Goal: Information Seeking & Learning: Learn about a topic

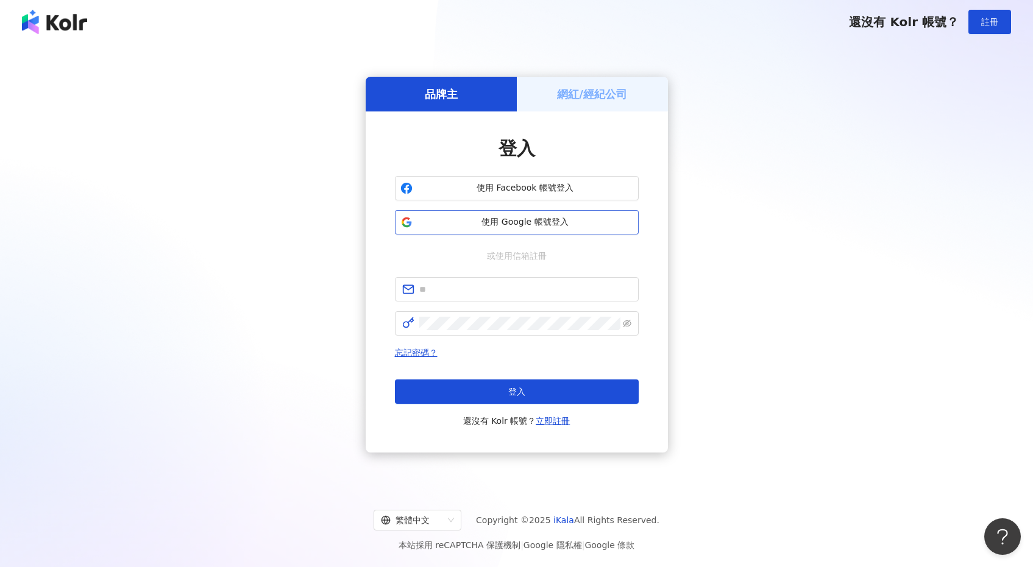
click at [584, 222] on span "使用 Google 帳號登入" at bounding box center [525, 222] width 216 height 12
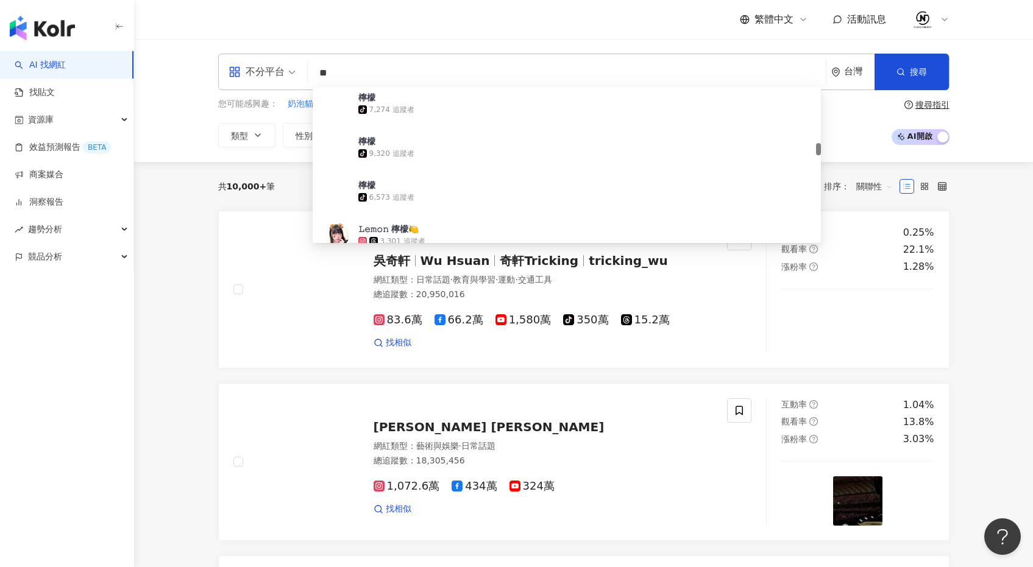
scroll to position [694, 0]
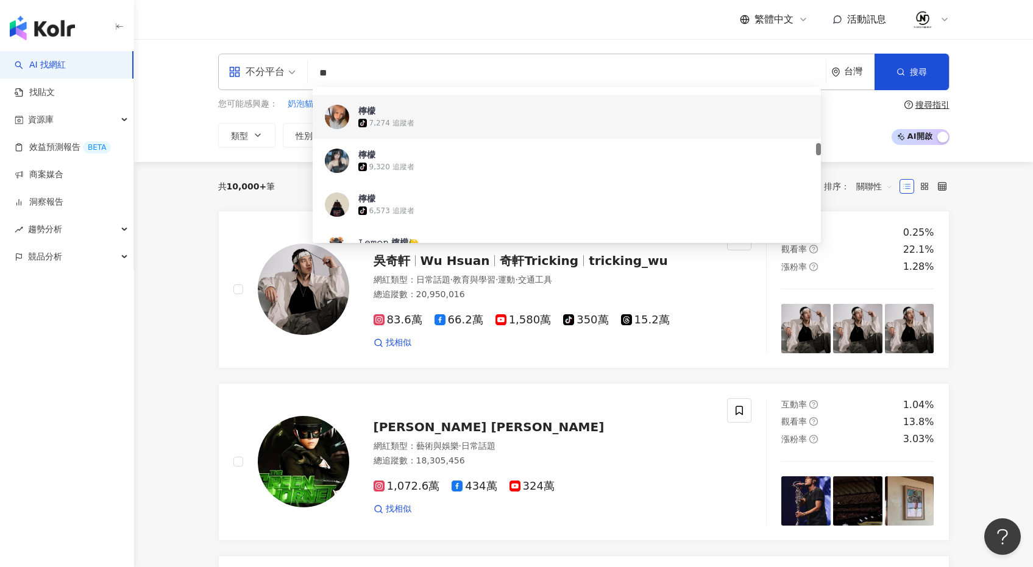
type input "*"
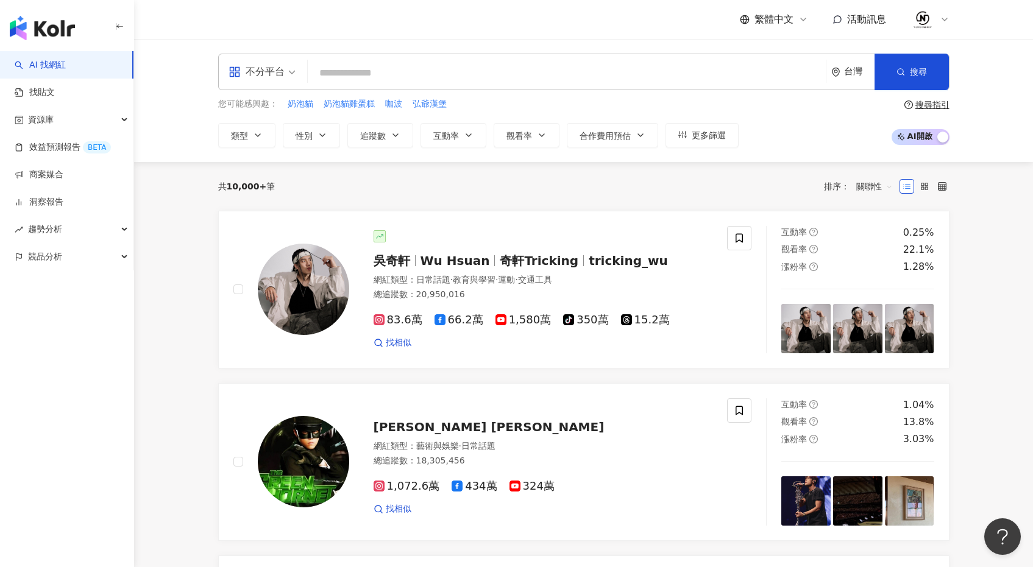
paste input "**********"
type input "**********"
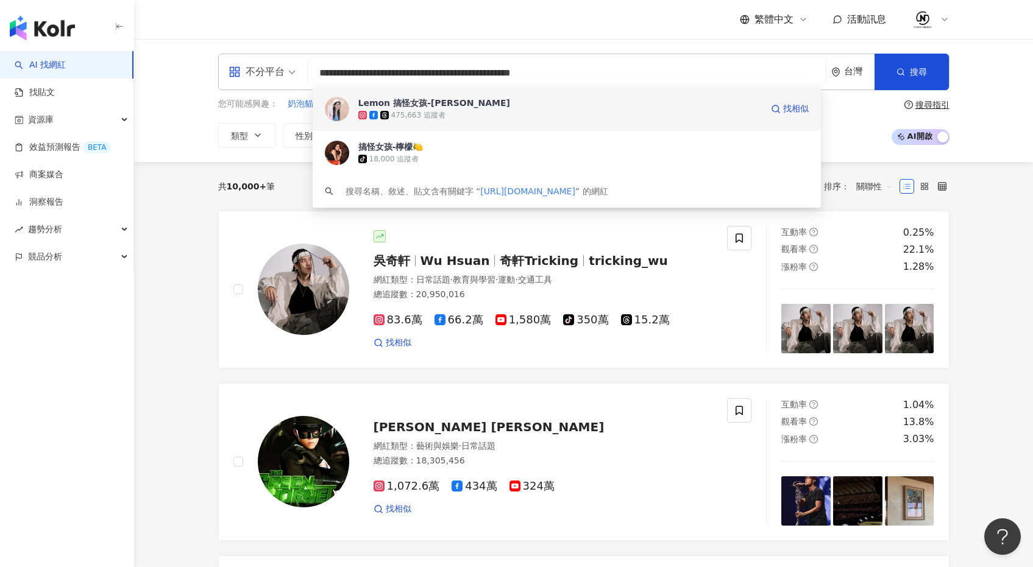
click at [416, 112] on div "475,663 追蹤者" at bounding box center [418, 115] width 54 height 10
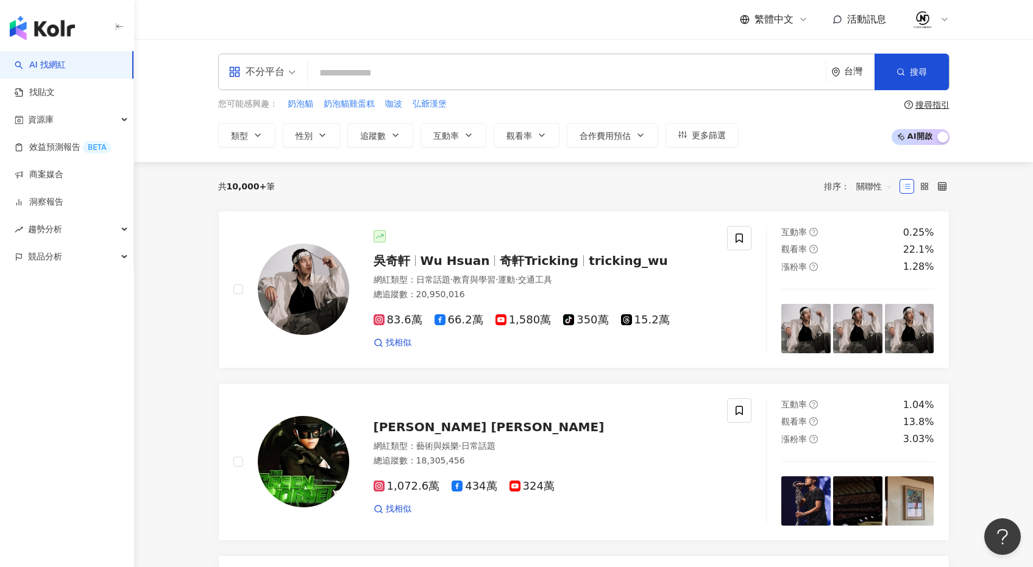
click at [545, 73] on input "search" at bounding box center [567, 73] width 508 height 23
paste input "**********"
type input "**********"
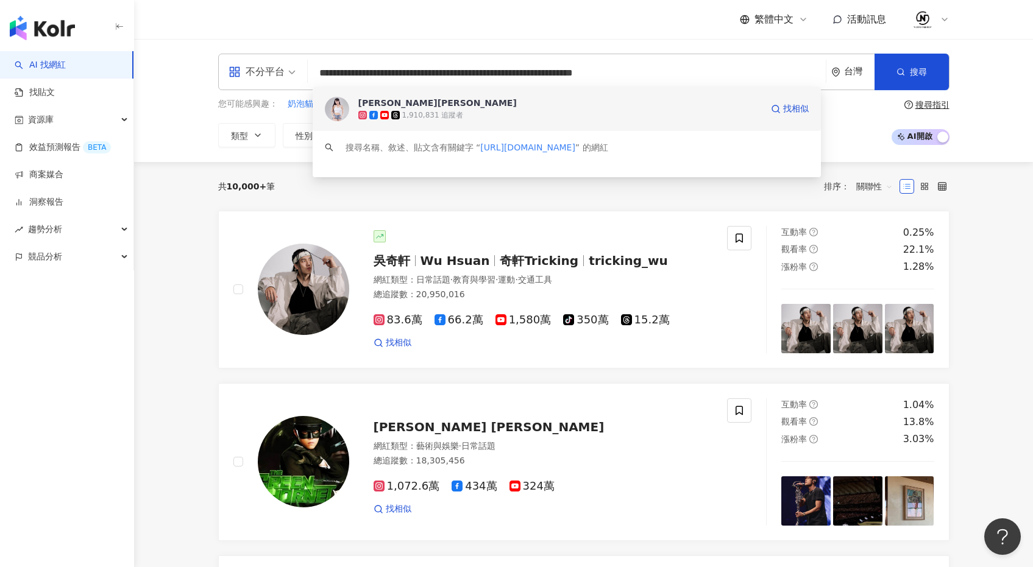
click at [433, 113] on div "1,910,831 追蹤者" at bounding box center [433, 115] width 62 height 10
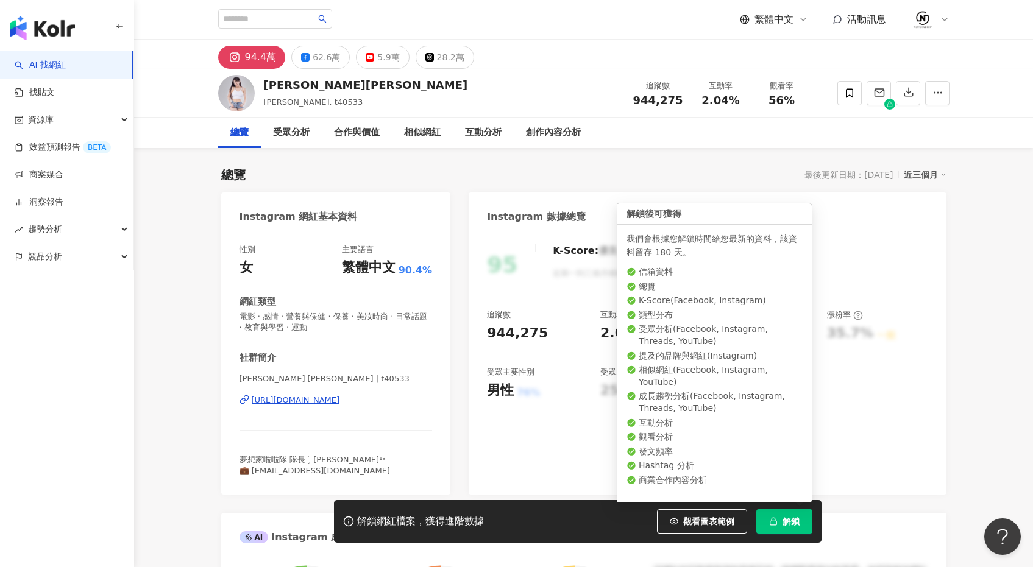
click at [789, 523] on span "解鎖" at bounding box center [790, 522] width 17 height 10
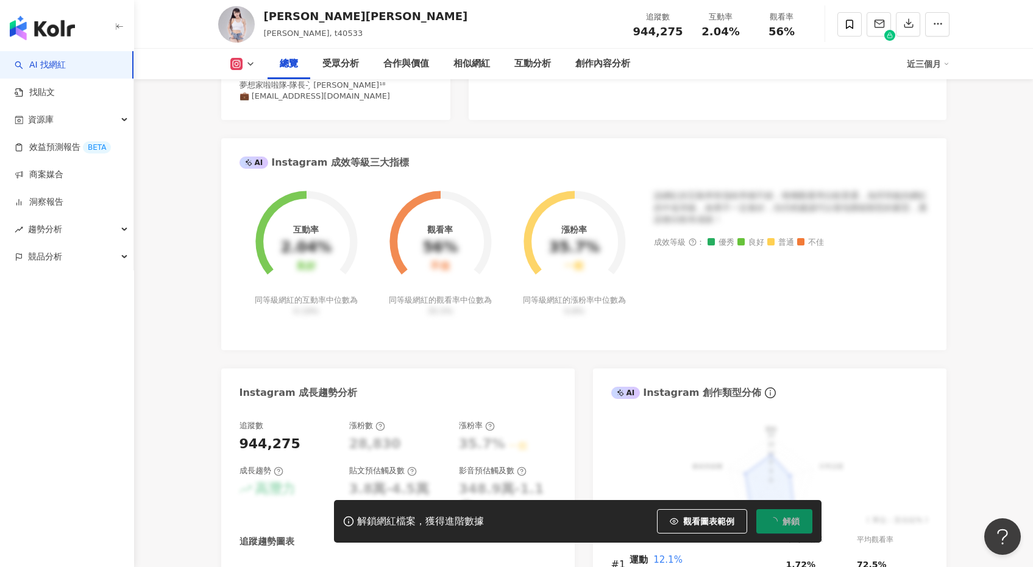
scroll to position [378, 0]
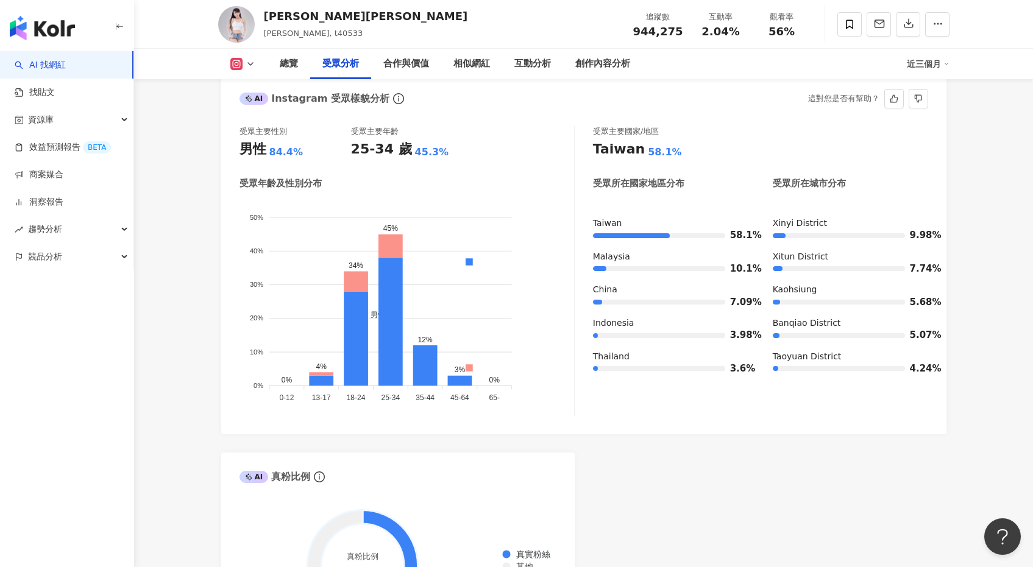
scroll to position [1050, 0]
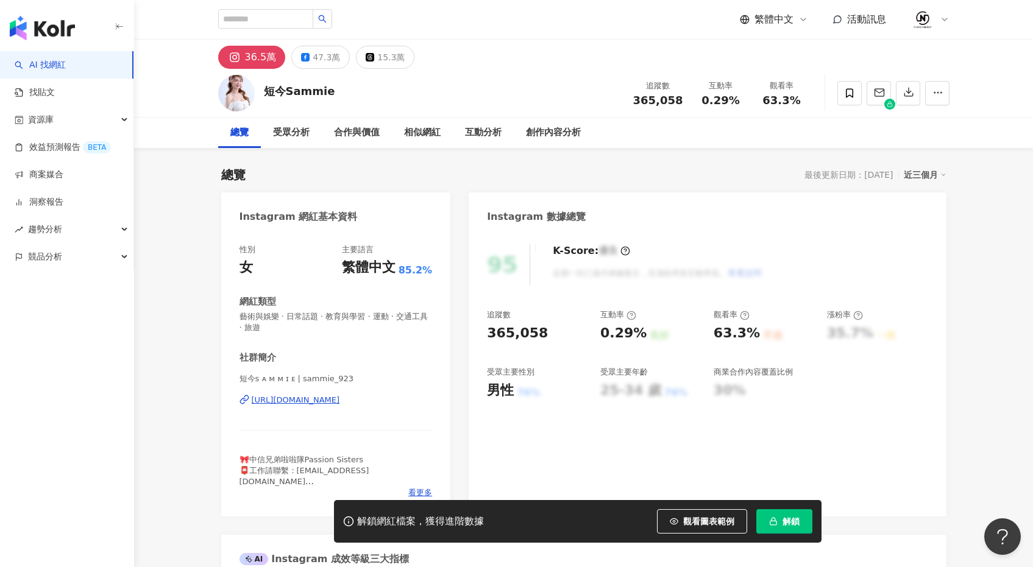
click at [783, 518] on span "解鎖" at bounding box center [790, 522] width 17 height 10
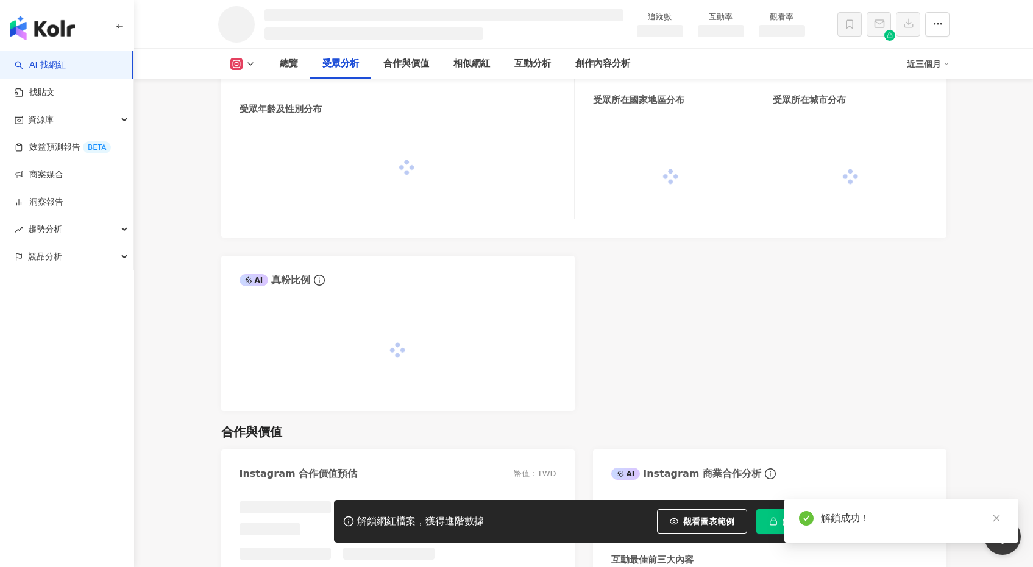
scroll to position [1030, 0]
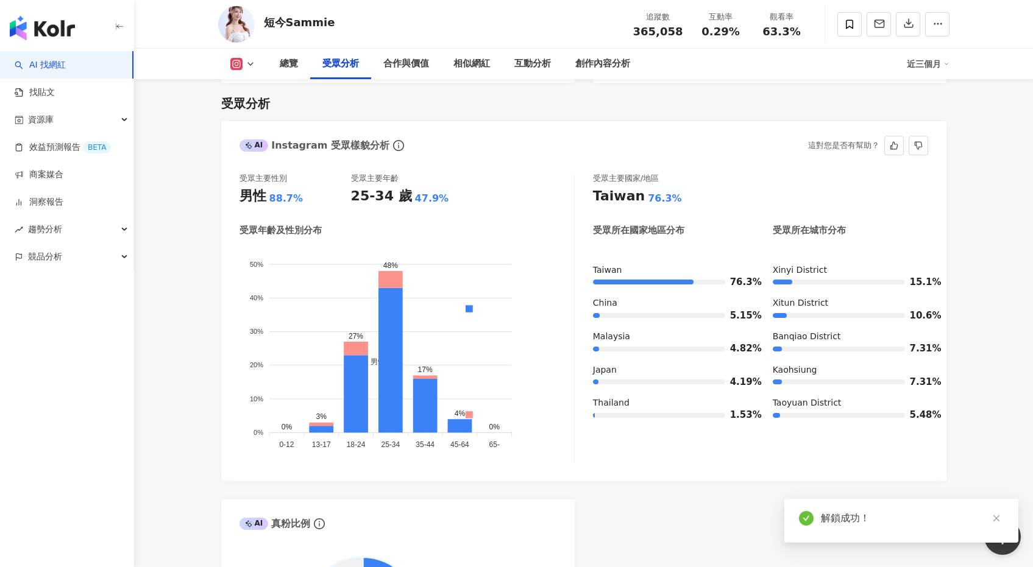
scroll to position [1046, 0]
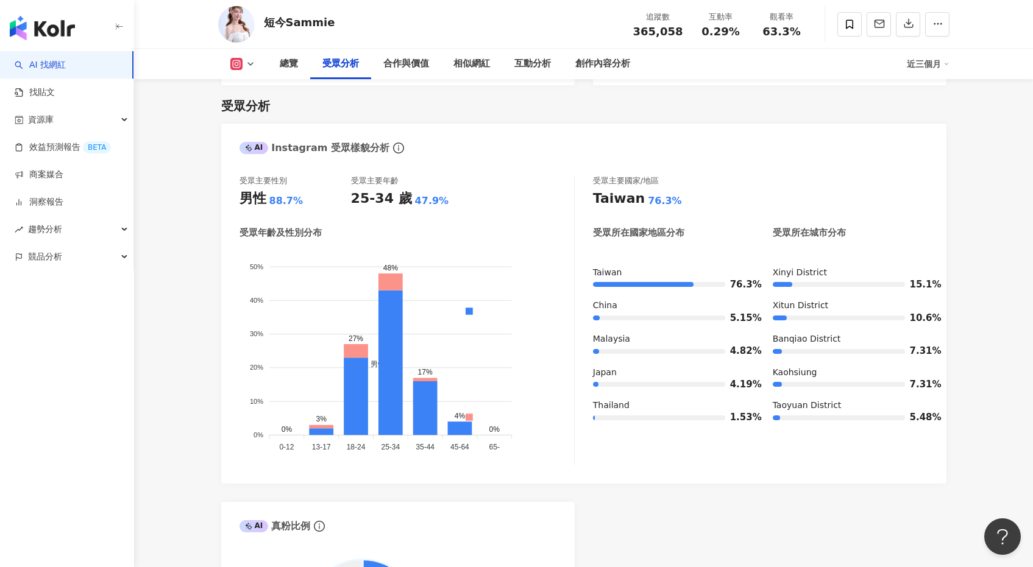
click at [249, 64] on polyline at bounding box center [250, 64] width 5 height 2
click at [263, 115] on button "Facebook" at bounding box center [261, 114] width 73 height 17
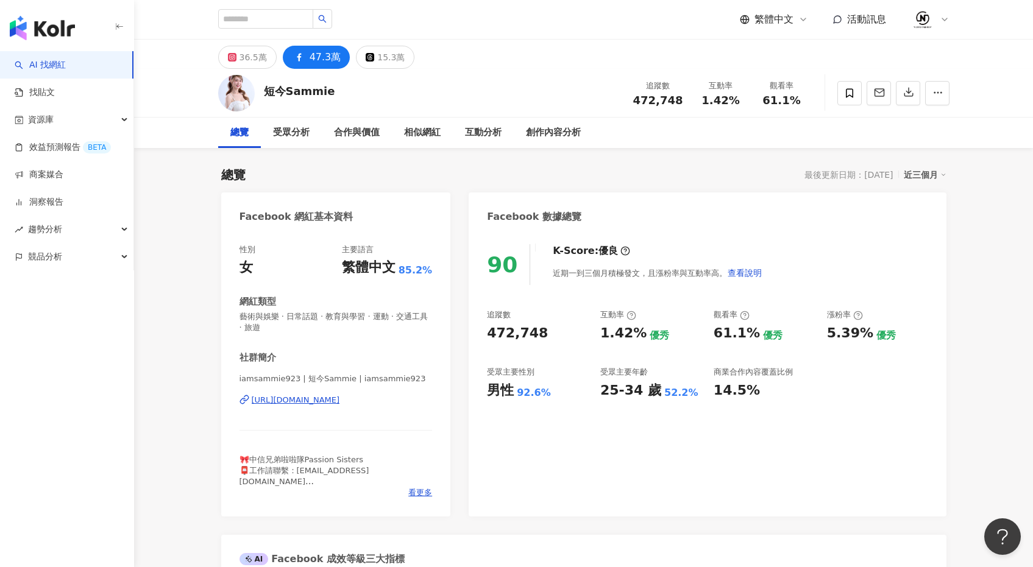
click at [286, 399] on div "https://www.facebook.com/429297837262871" at bounding box center [296, 400] width 88 height 11
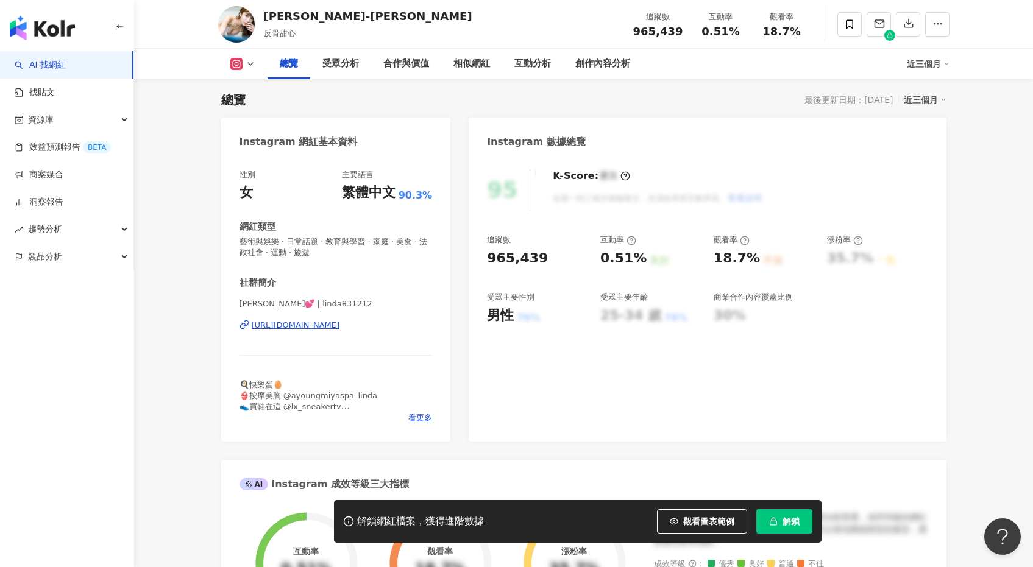
click at [786, 523] on span "解鎖" at bounding box center [790, 522] width 17 height 10
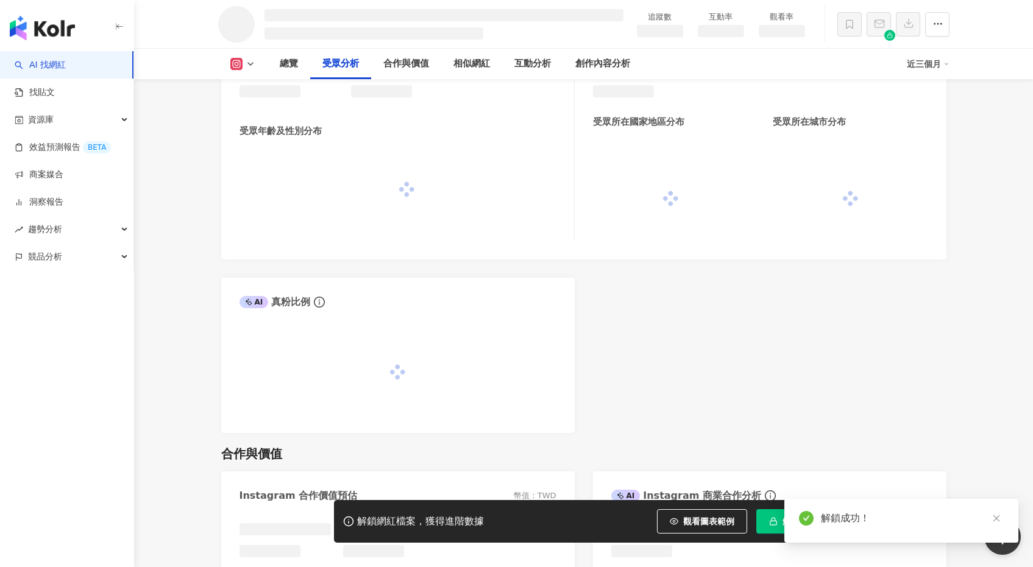
scroll to position [1009, 0]
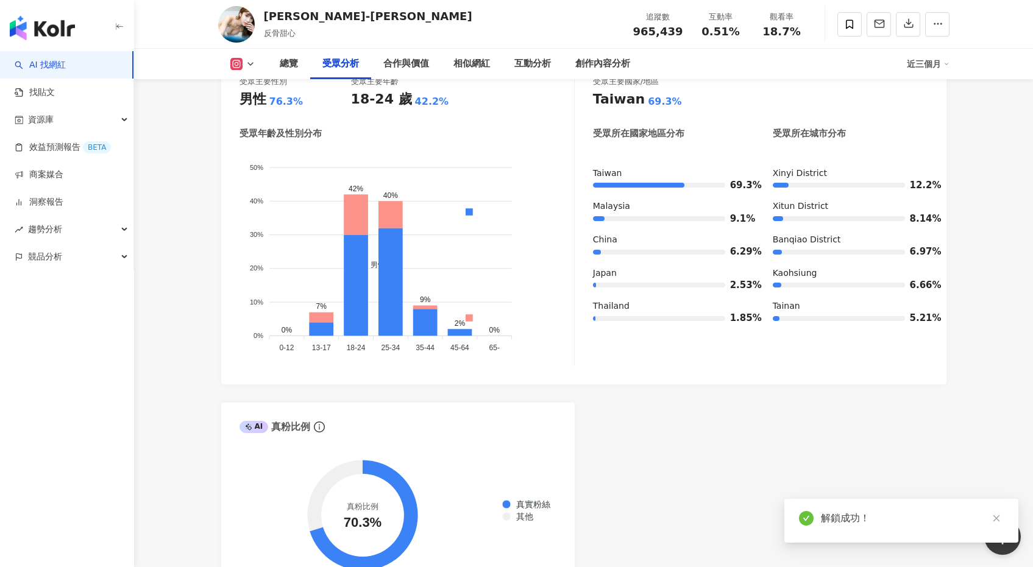
scroll to position [75, 0]
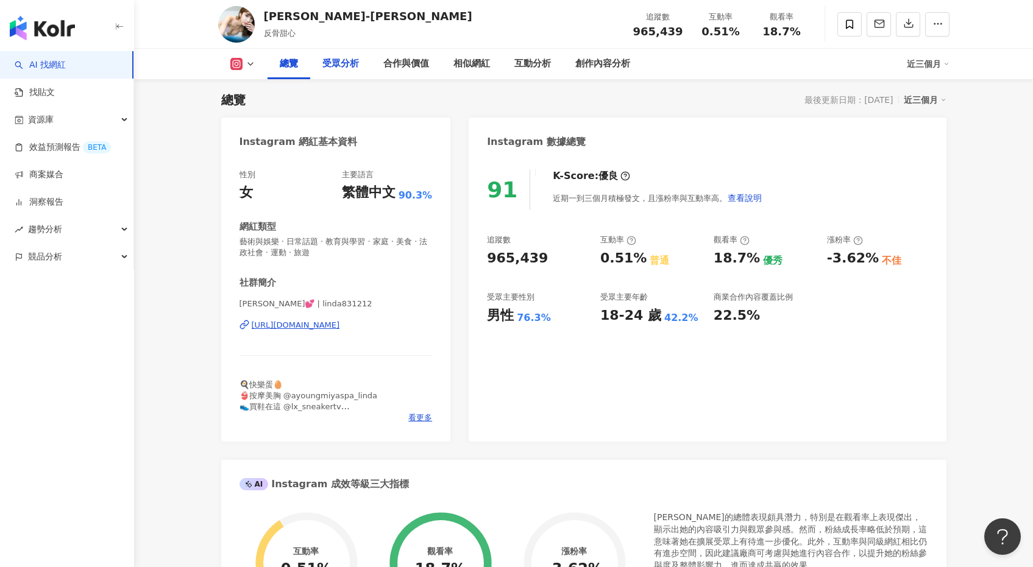
click at [353, 62] on div "受眾分析" at bounding box center [340, 64] width 37 height 15
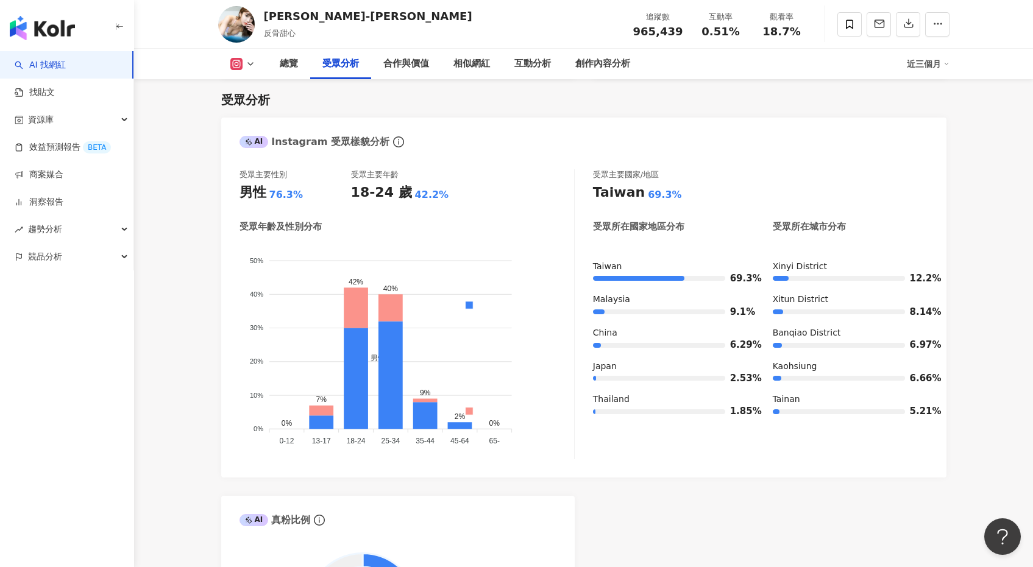
click at [243, 68] on button at bounding box center [242, 64] width 49 height 12
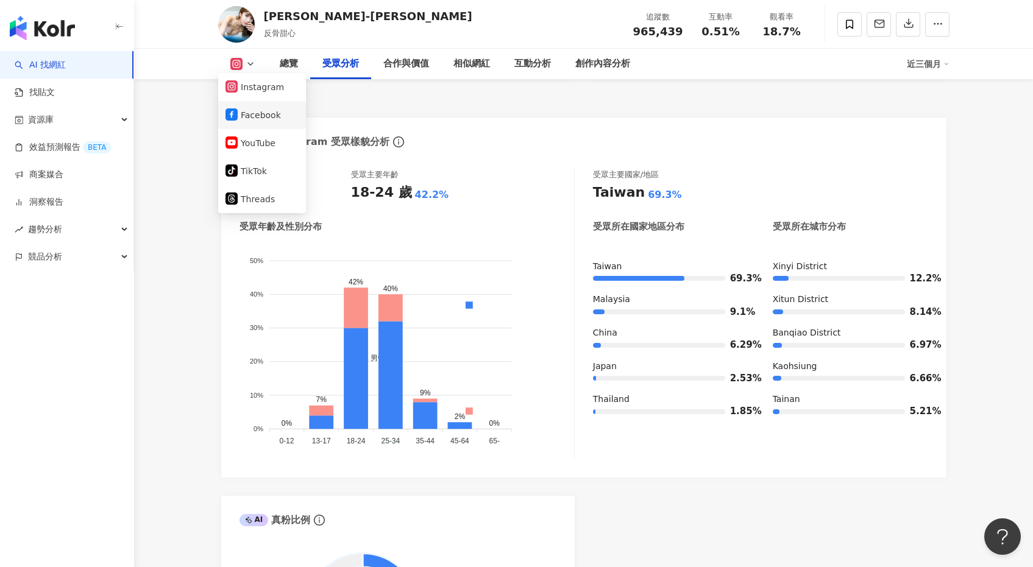
click at [269, 117] on button "Facebook" at bounding box center [261, 115] width 73 height 17
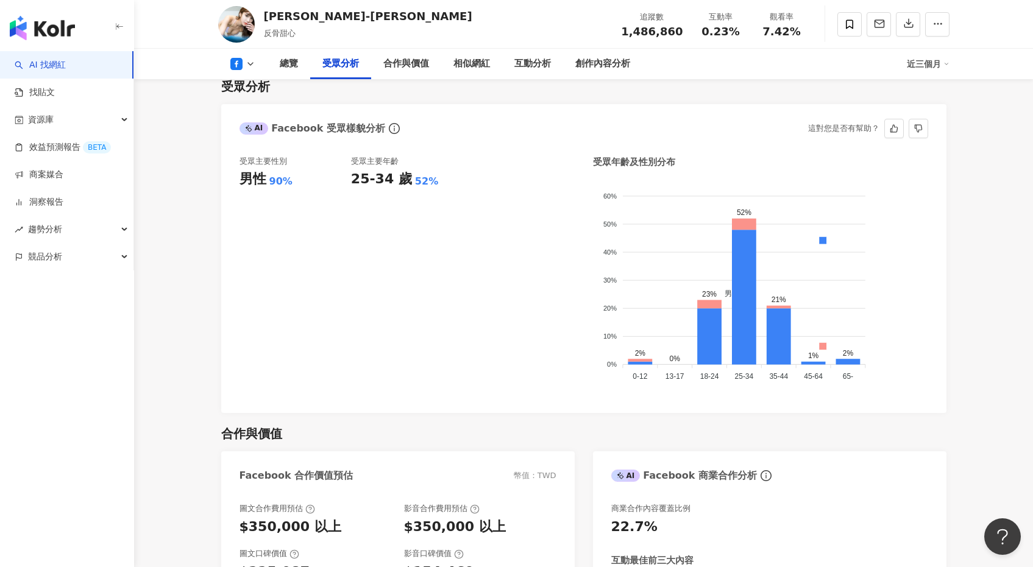
scroll to position [1038, 0]
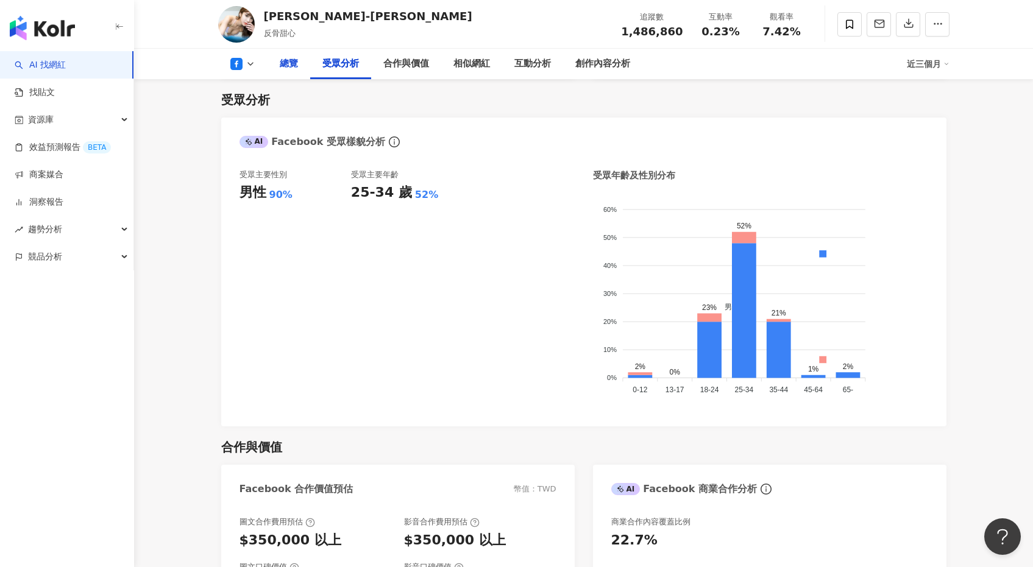
click at [290, 65] on div "總覽" at bounding box center [289, 64] width 18 height 15
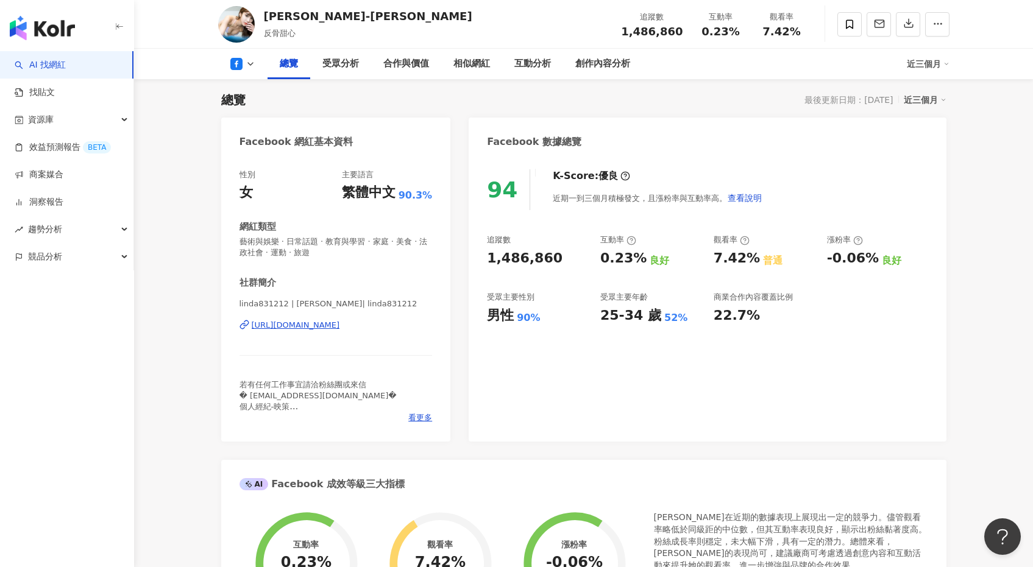
click at [285, 328] on div "[URL][DOMAIN_NAME]" at bounding box center [296, 325] width 88 height 11
